Goal: Transaction & Acquisition: Book appointment/travel/reservation

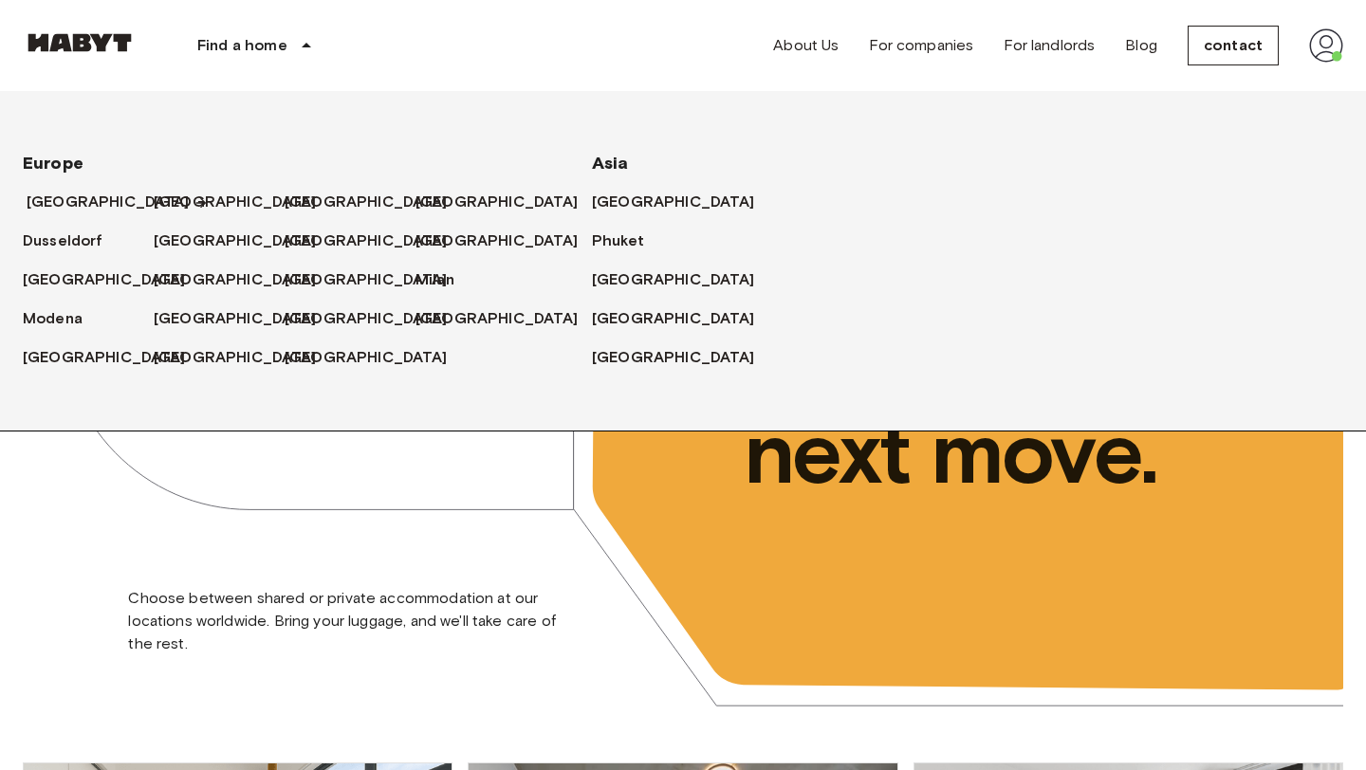
click at [90, 198] on font "[GEOGRAPHIC_DATA]" at bounding box center [108, 202] width 163 height 18
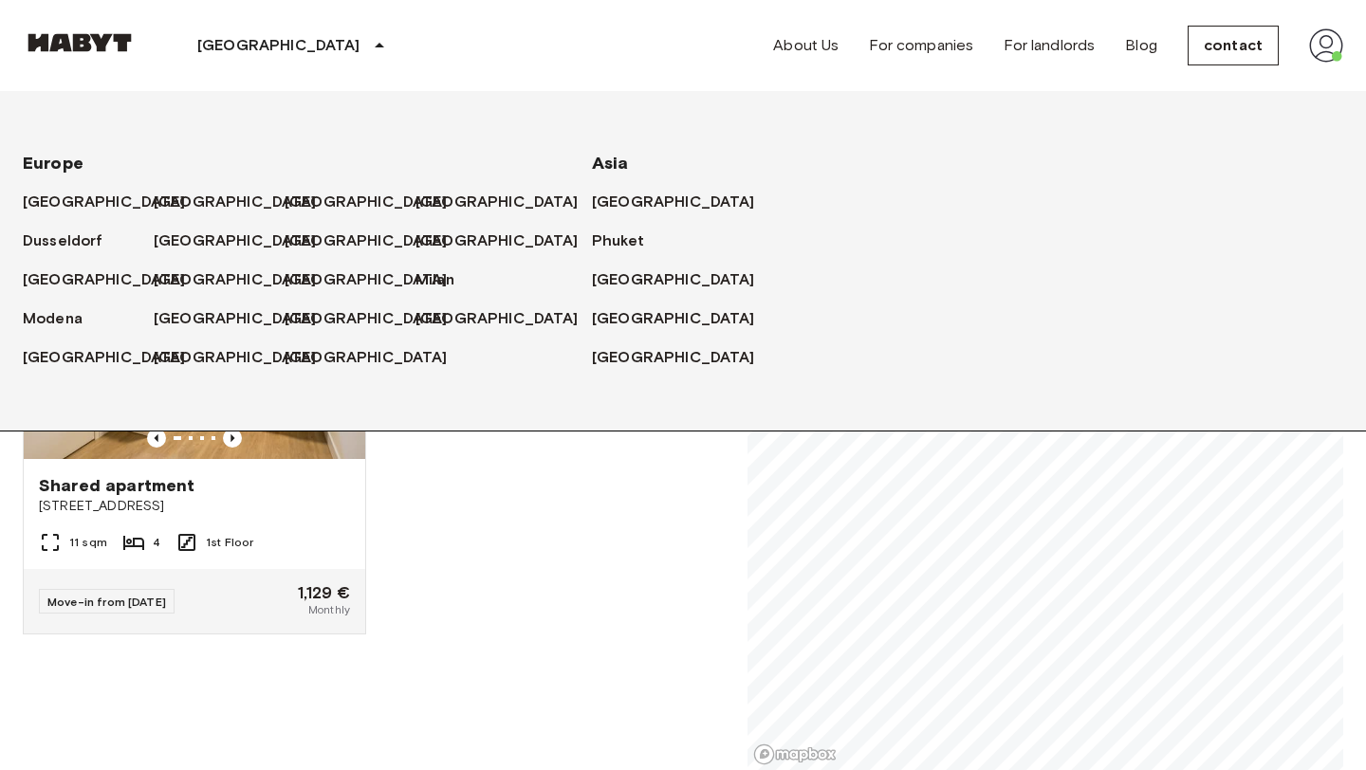
click at [452, 540] on div "Shared apartment Voorburgstraat 252 11 sqm 4 1st Floor Move-in from 02 Oct 25 1…" at bounding box center [366, 493] width 717 height 556
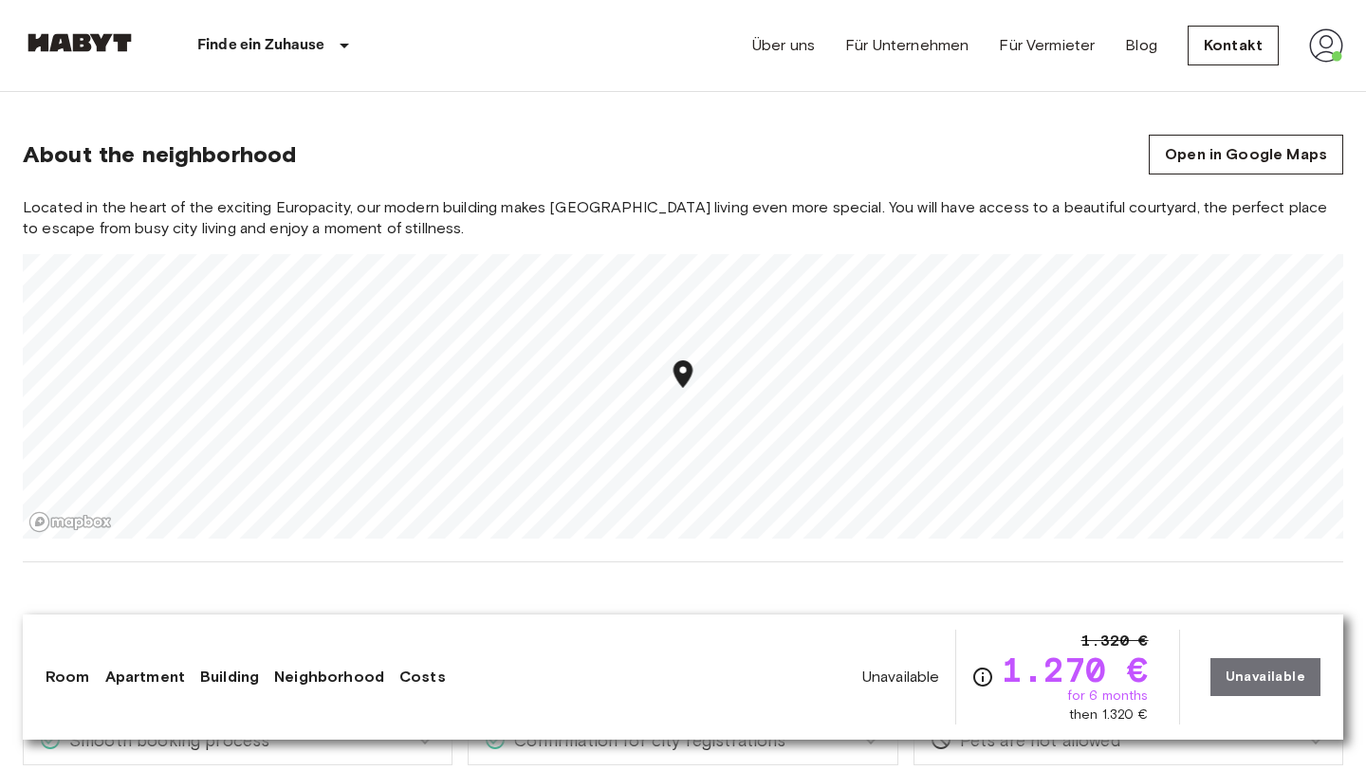
scroll to position [1578, 0]
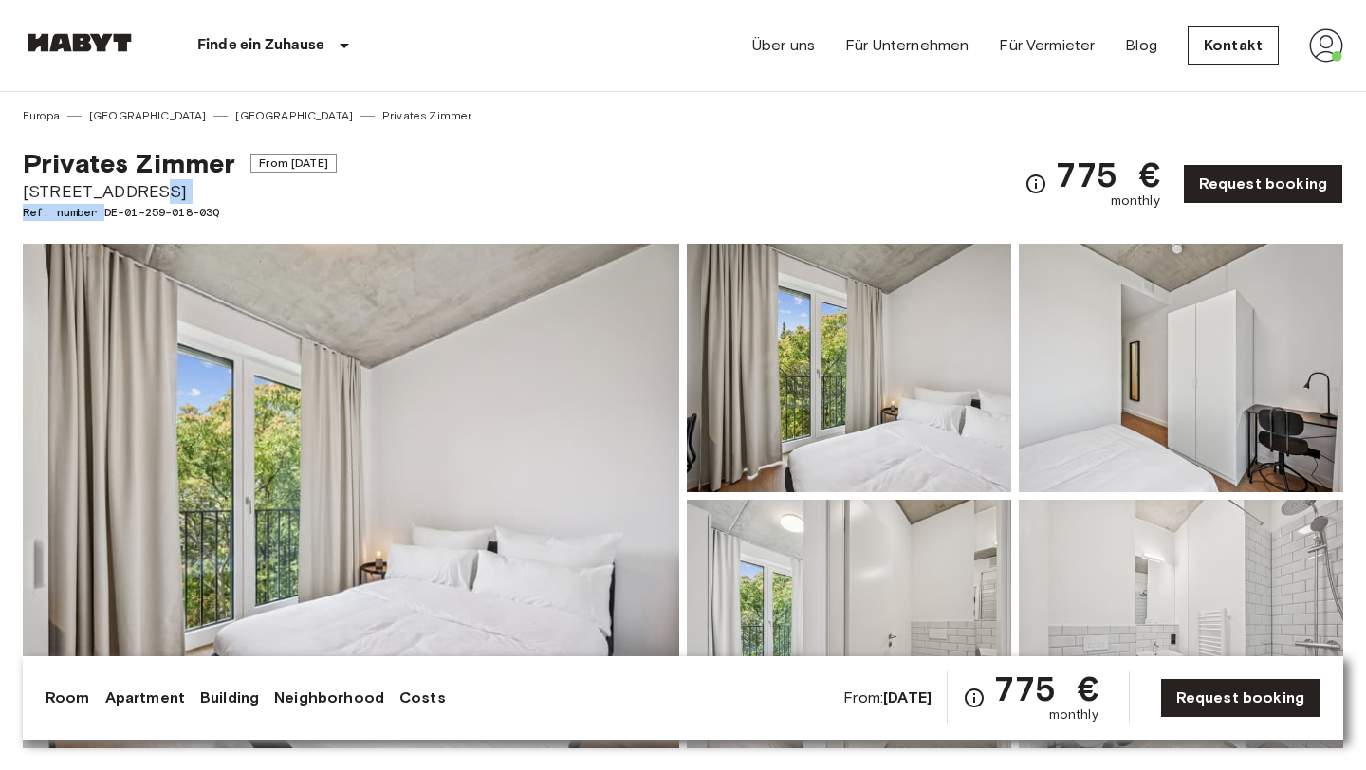
drag, startPoint x: 107, startPoint y: 209, endPoint x: 244, endPoint y: 201, distance: 136.8
click at [244, 201] on div "Privates [PERSON_NAME] From [DATE] [STREET_ADDRESS]. number DE-01-259-018-03Q" at bounding box center [180, 184] width 314 height 74
click at [244, 201] on span "[STREET_ADDRESS]" at bounding box center [180, 191] width 314 height 25
drag, startPoint x: 237, startPoint y: 207, endPoint x: 105, endPoint y: 218, distance: 132.4
click at [105, 218] on span "Ref. number DE-01-259-018-03Q" at bounding box center [180, 212] width 314 height 17
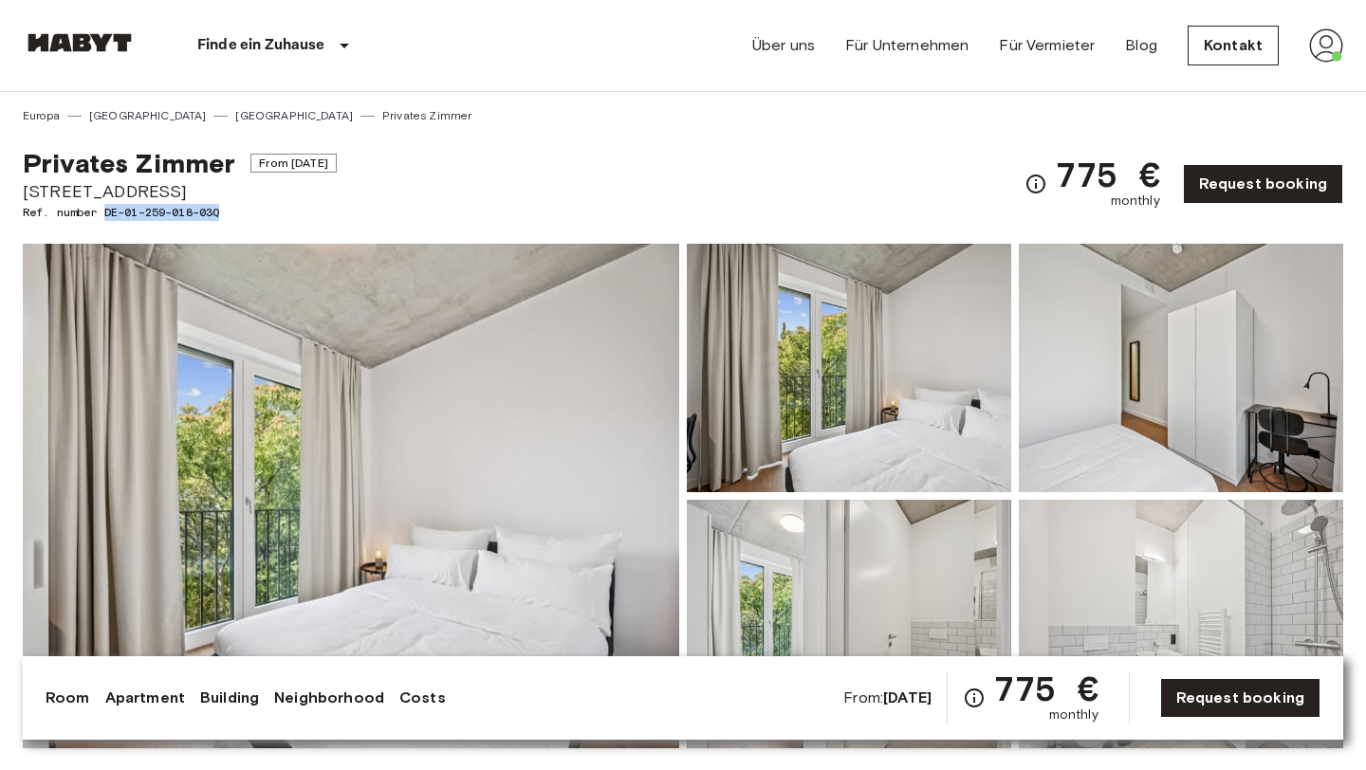
copy span "DE-01-259-018-03Q"
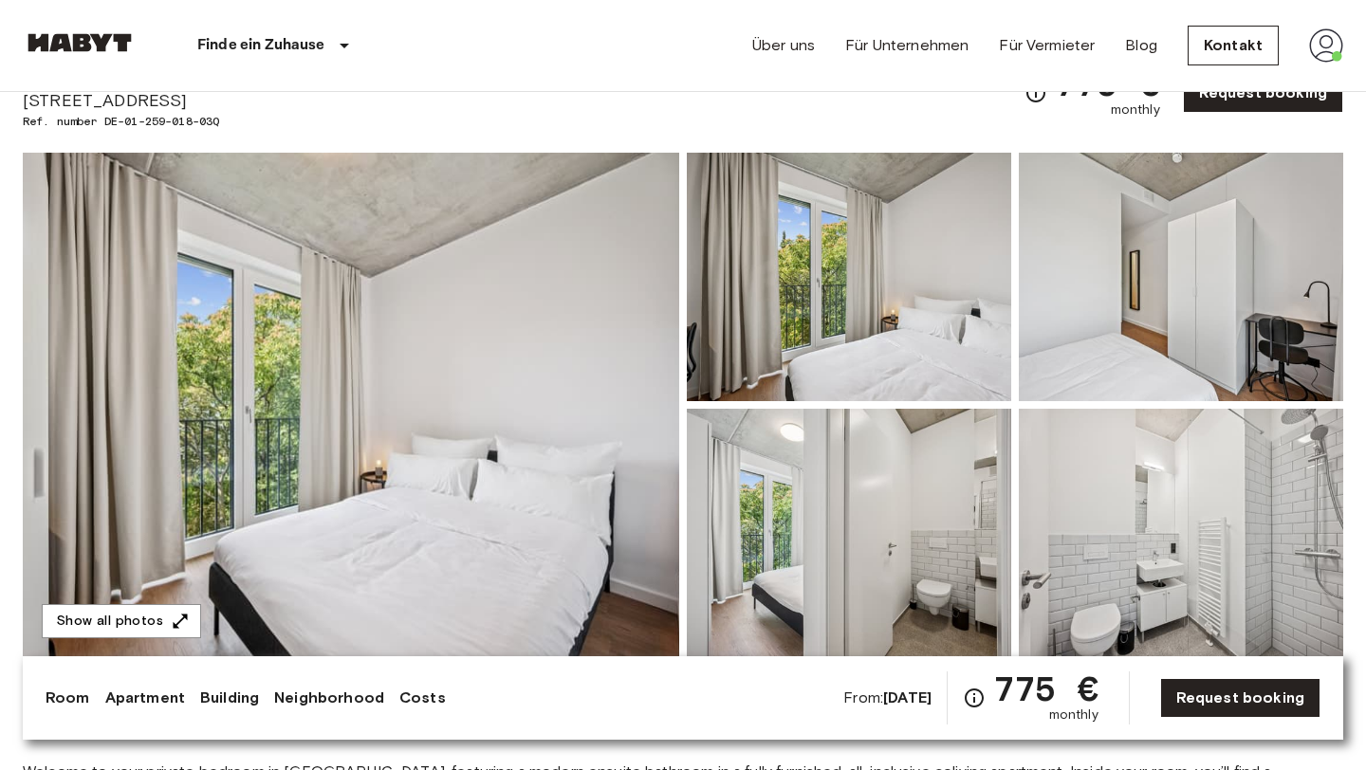
scroll to position [103, 0]
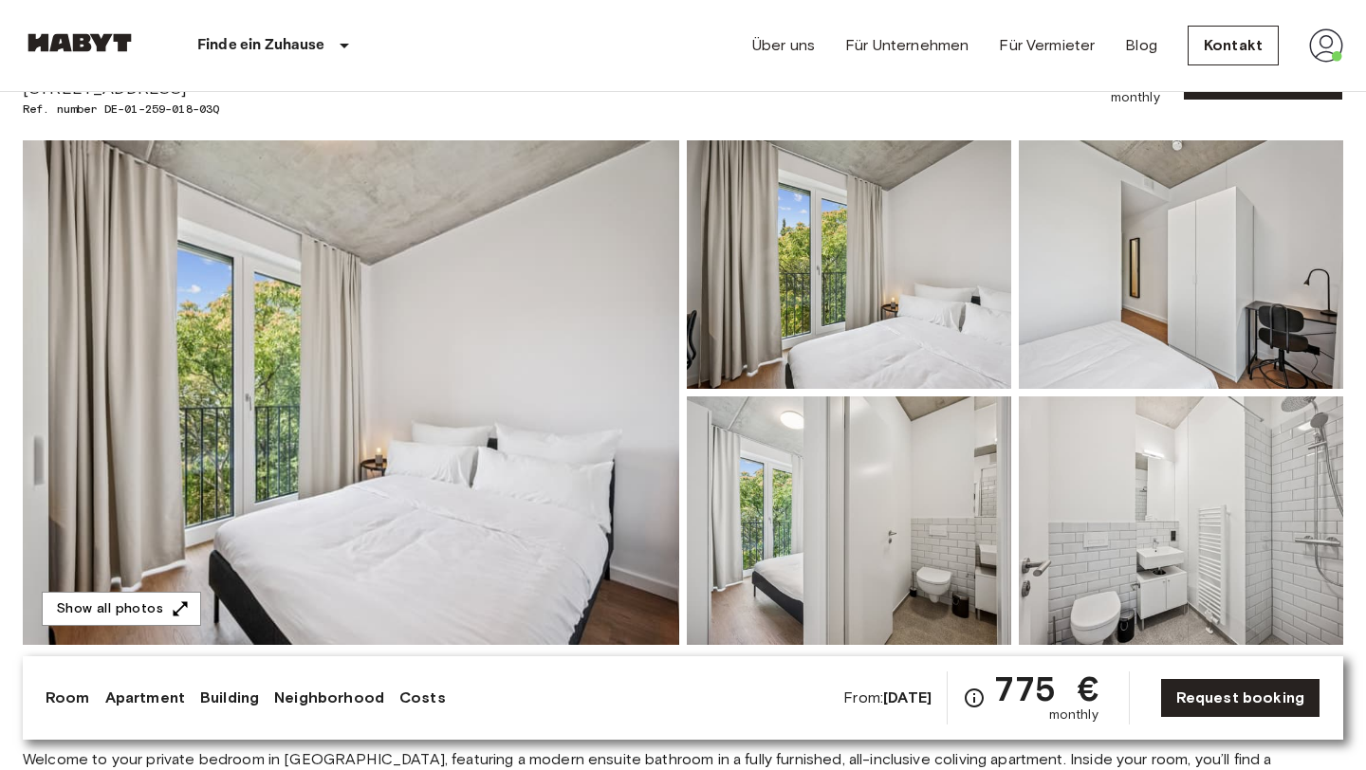
click at [170, 581] on img at bounding box center [351, 392] width 657 height 505
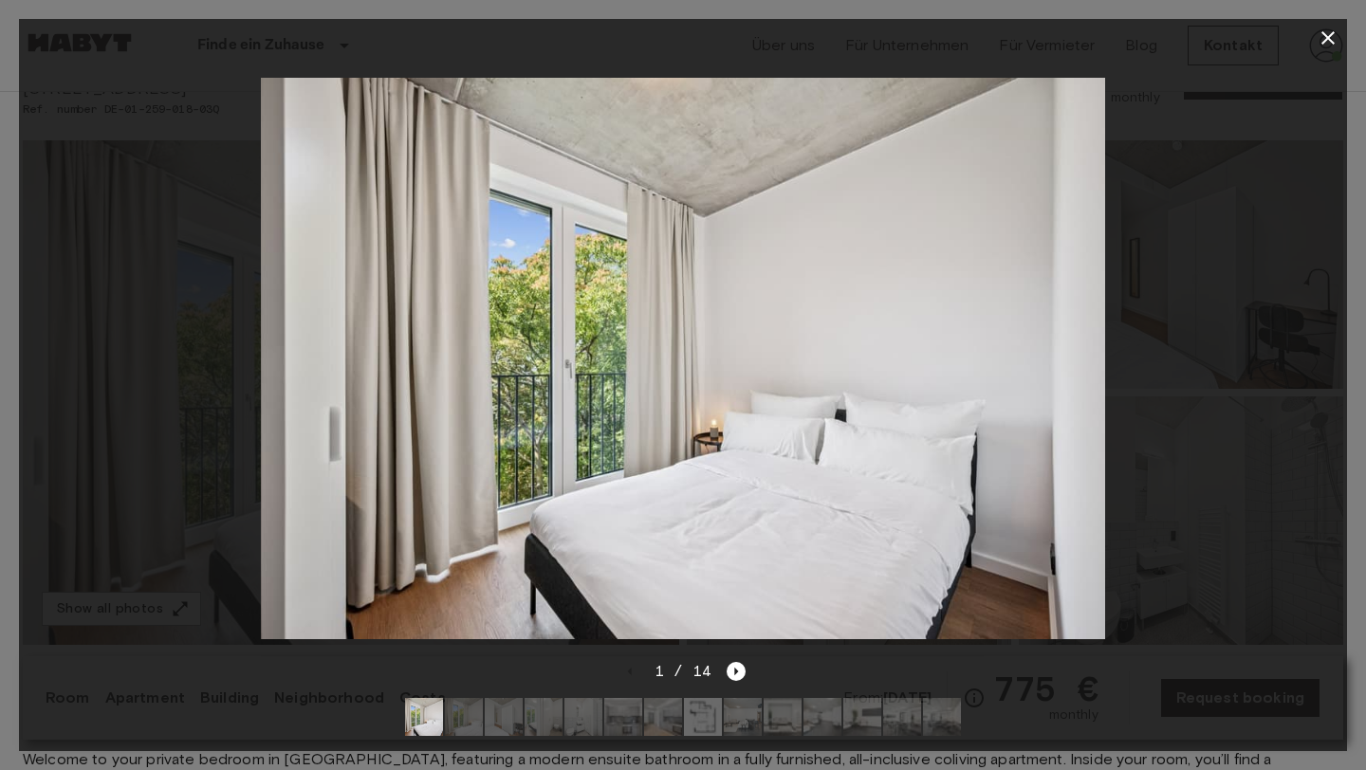
click at [705, 713] on img at bounding box center [703, 717] width 38 height 38
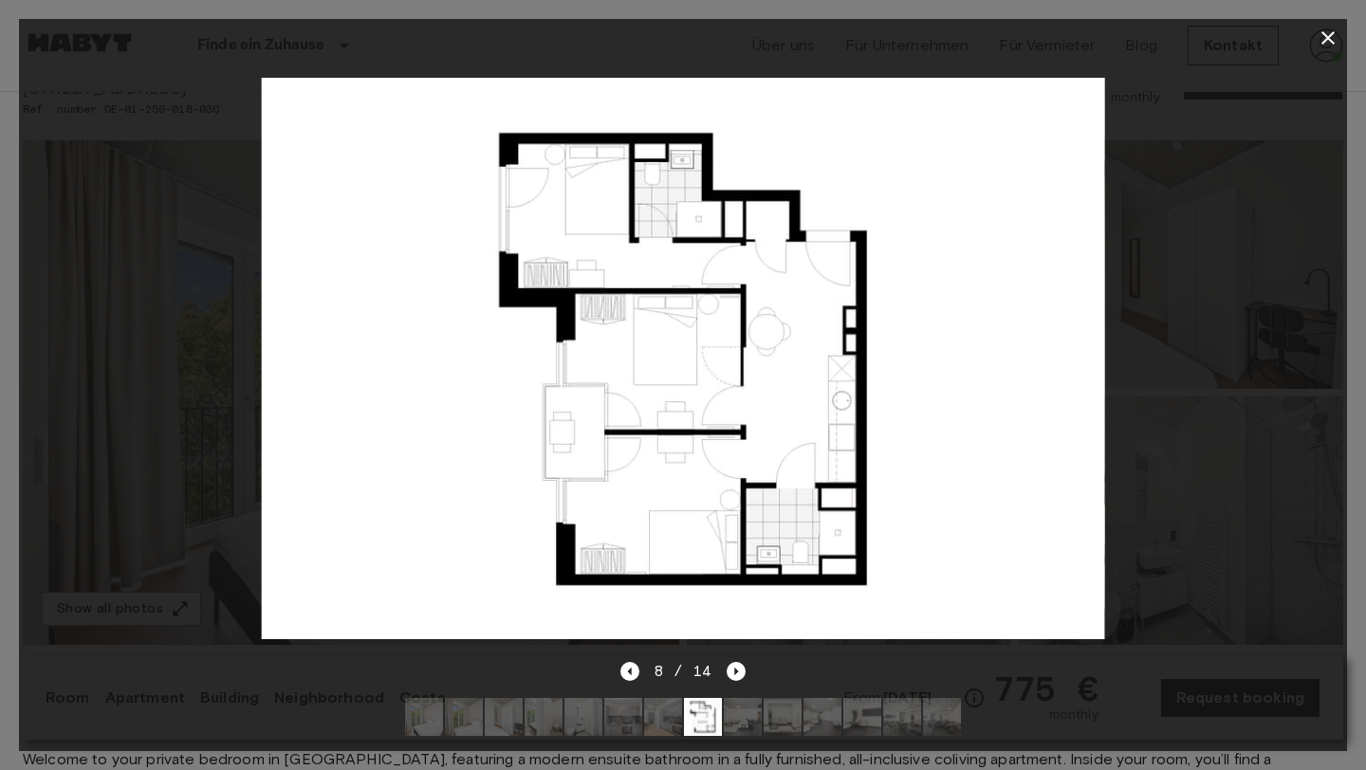
click at [1332, 38] on icon "button" at bounding box center [1328, 38] width 23 height 23
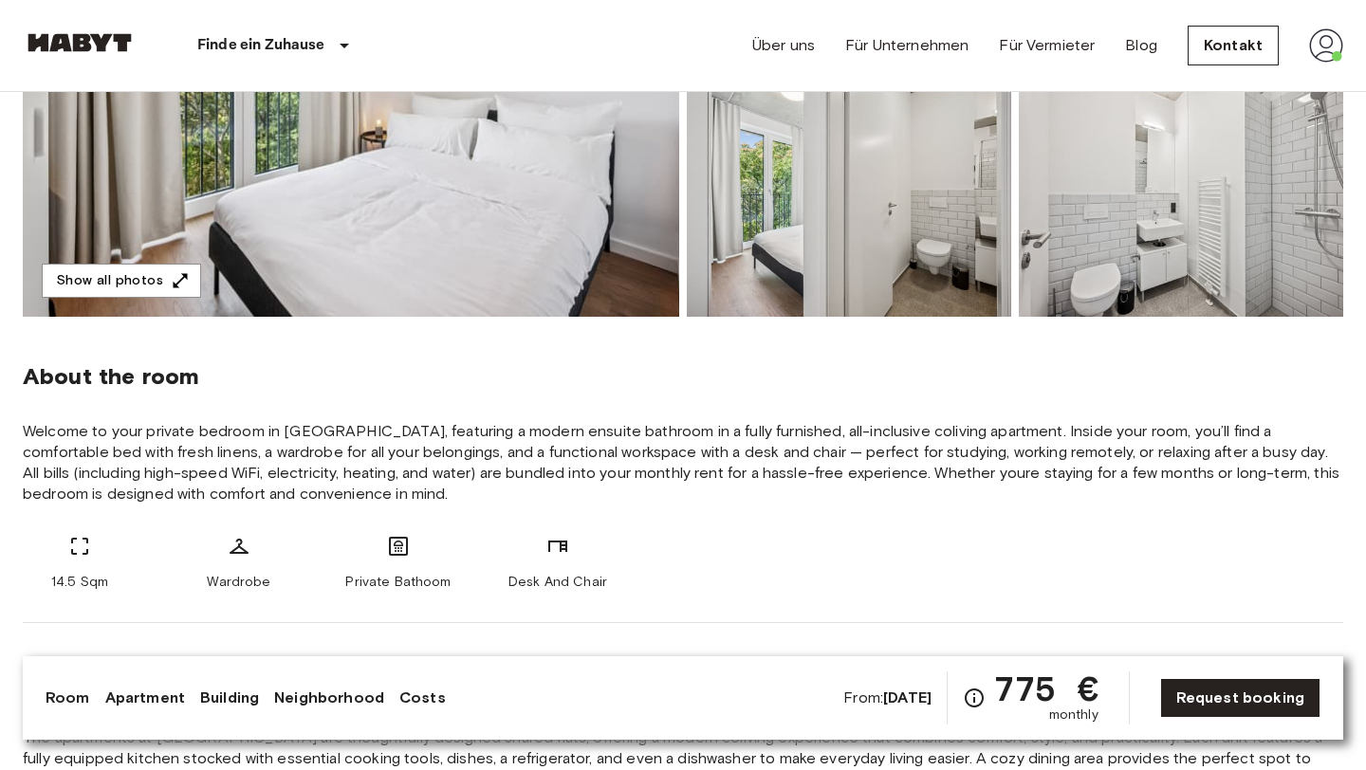
scroll to position [0, 0]
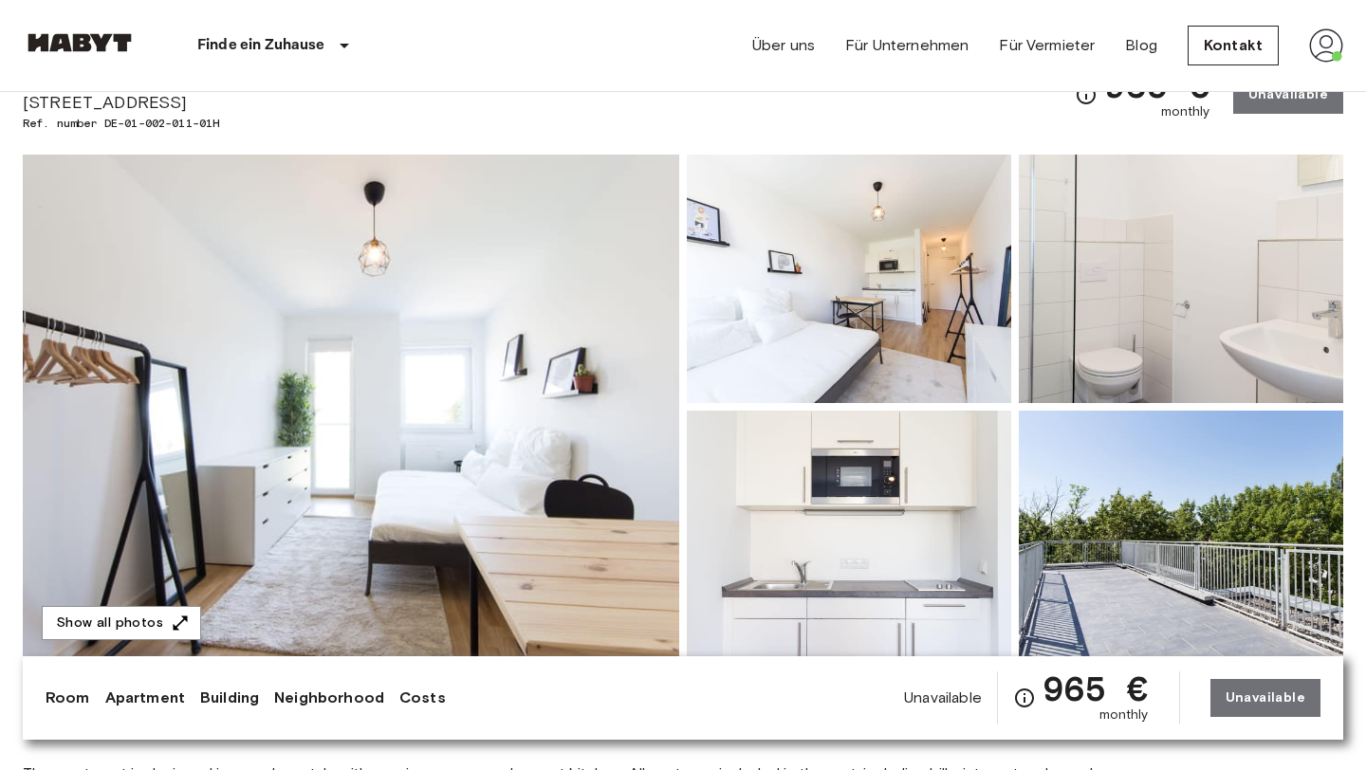
scroll to position [270, 0]
